Goal: Information Seeking & Learning: Learn about a topic

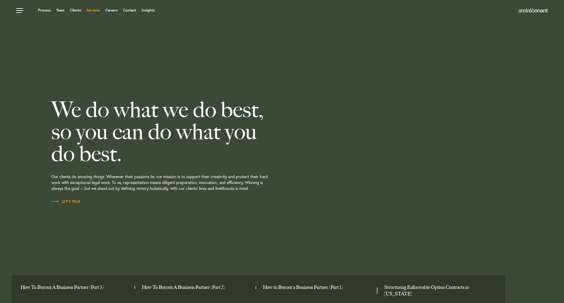
click at [94, 10] on link "Services" at bounding box center [93, 11] width 13 height 4
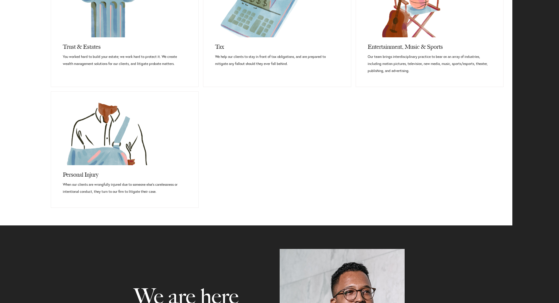
scroll to position [548, 0]
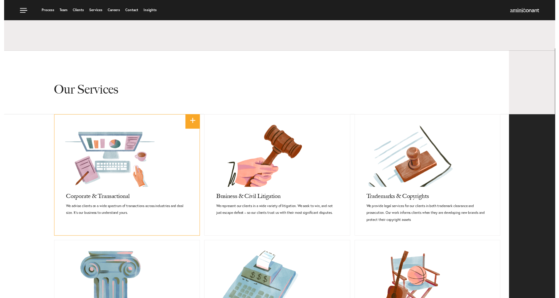
scroll to position [0, 0]
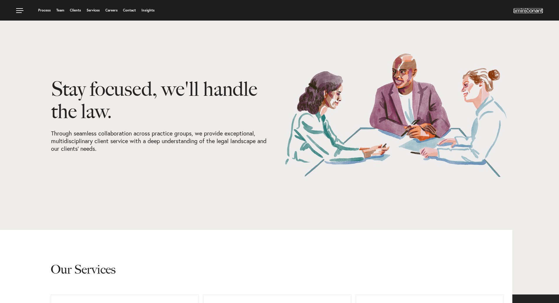
click at [527, 9] on img at bounding box center [528, 10] width 29 height 5
